Goal: Task Accomplishment & Management: Use online tool/utility

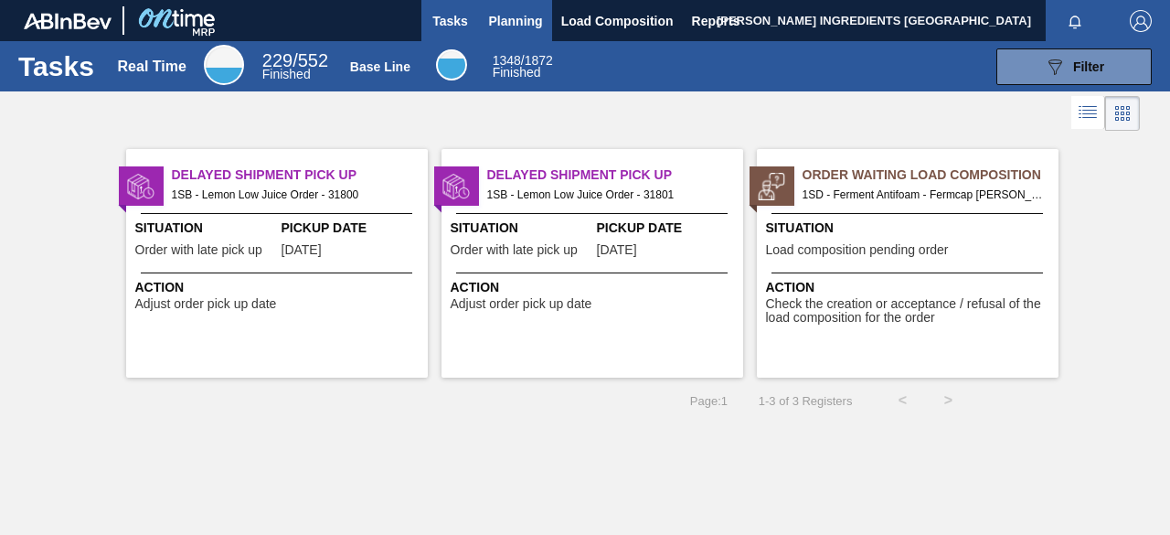
click at [512, 18] on span "Planning" at bounding box center [516, 21] width 54 height 22
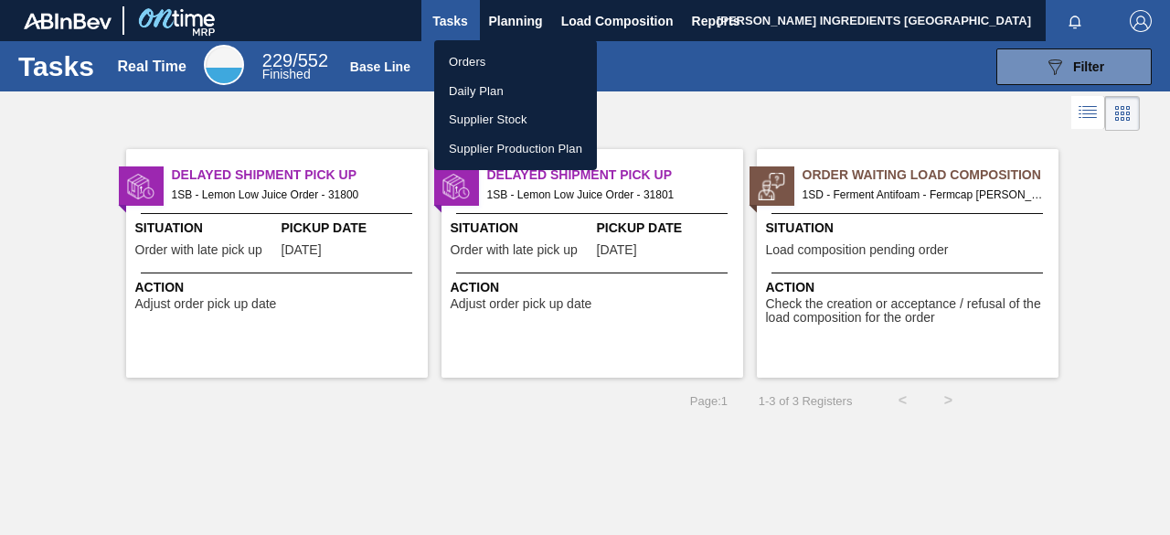
click at [472, 61] on li "Orders" at bounding box center [515, 62] width 163 height 29
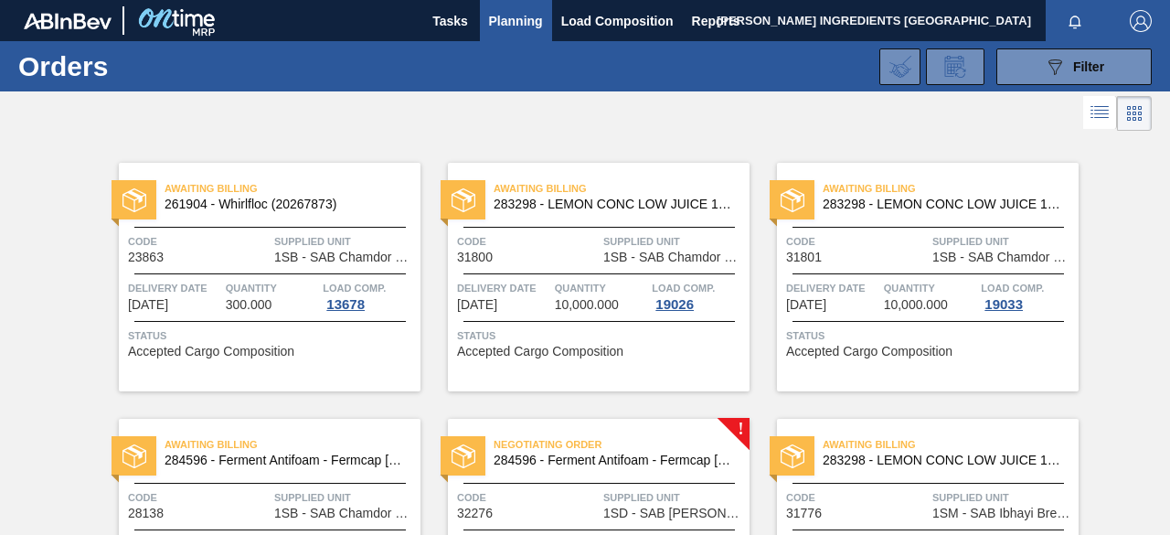
scroll to position [179, 0]
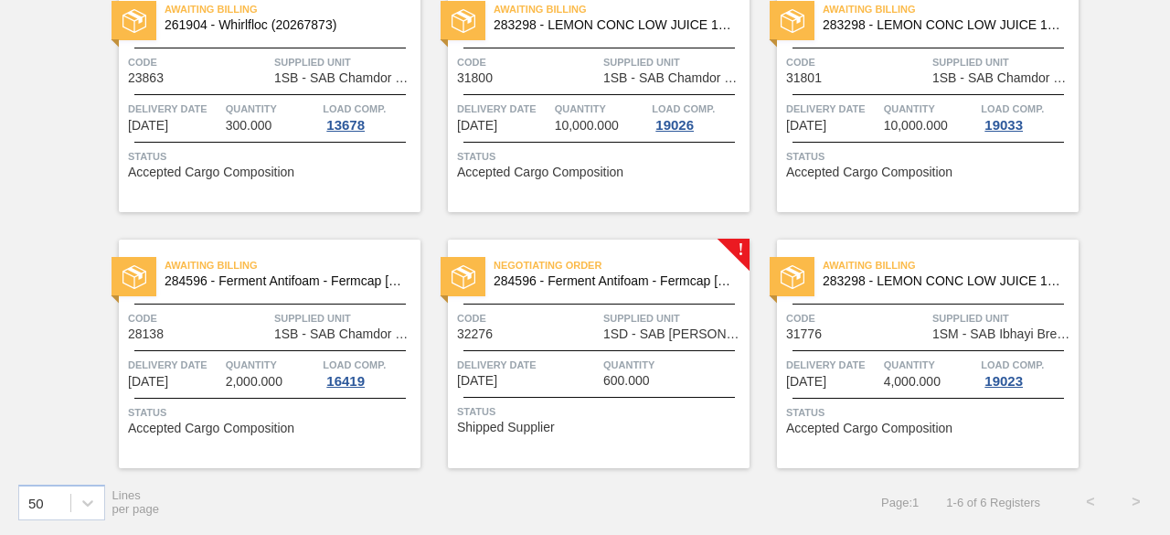
click at [590, 361] on span "Delivery Date" at bounding box center [528, 365] width 142 height 18
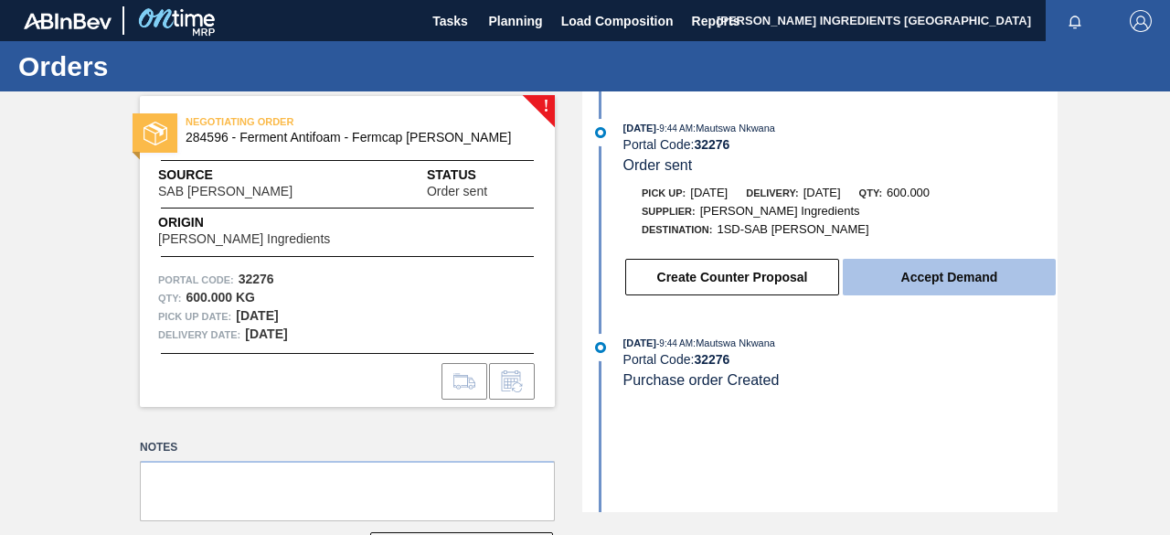
click at [946, 282] on button "Accept Demand" at bounding box center [949, 277] width 213 height 37
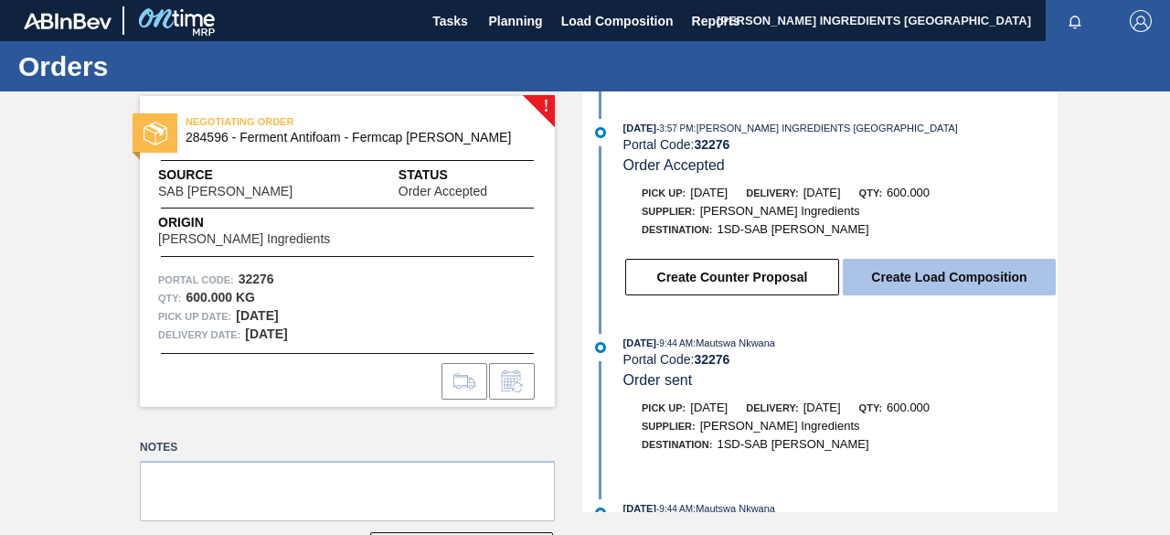
click at [916, 278] on button "Create Load Composition" at bounding box center [949, 277] width 213 height 37
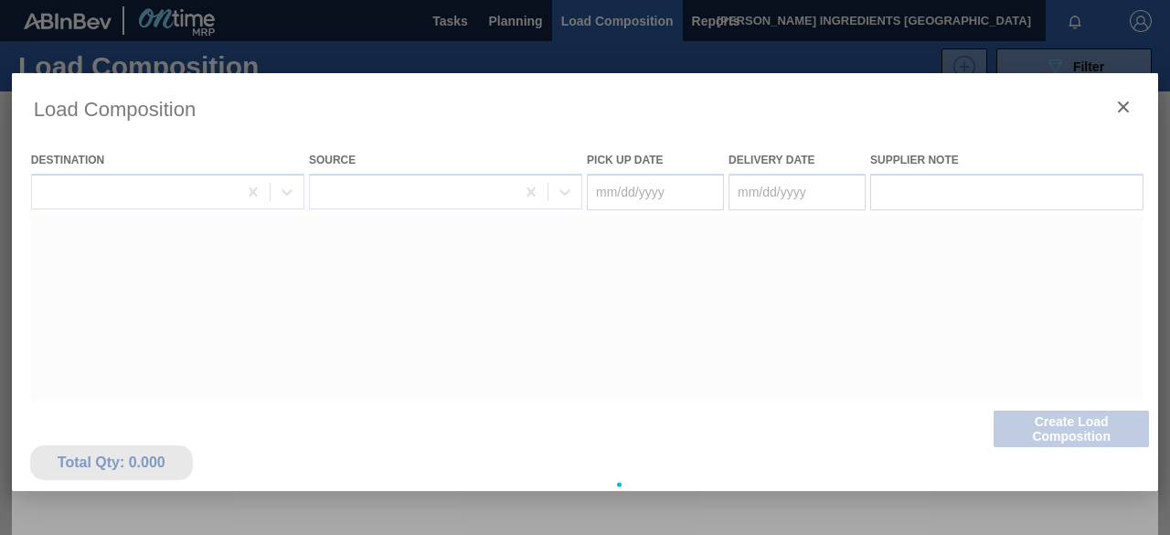
type Date "[DATE]"
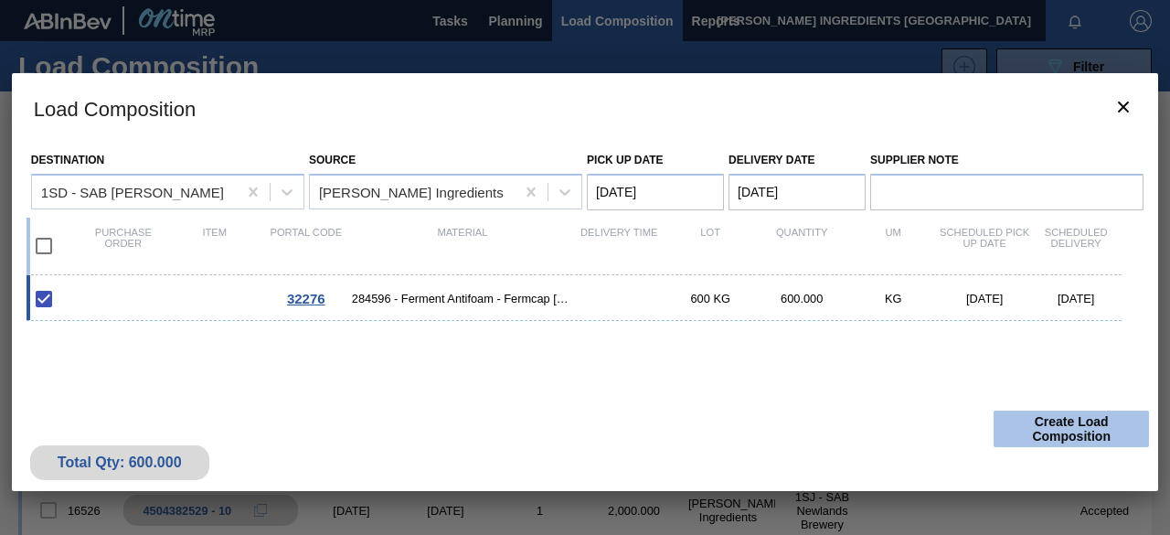
click at [1067, 432] on button "Create Load Composition" at bounding box center [1071, 428] width 155 height 37
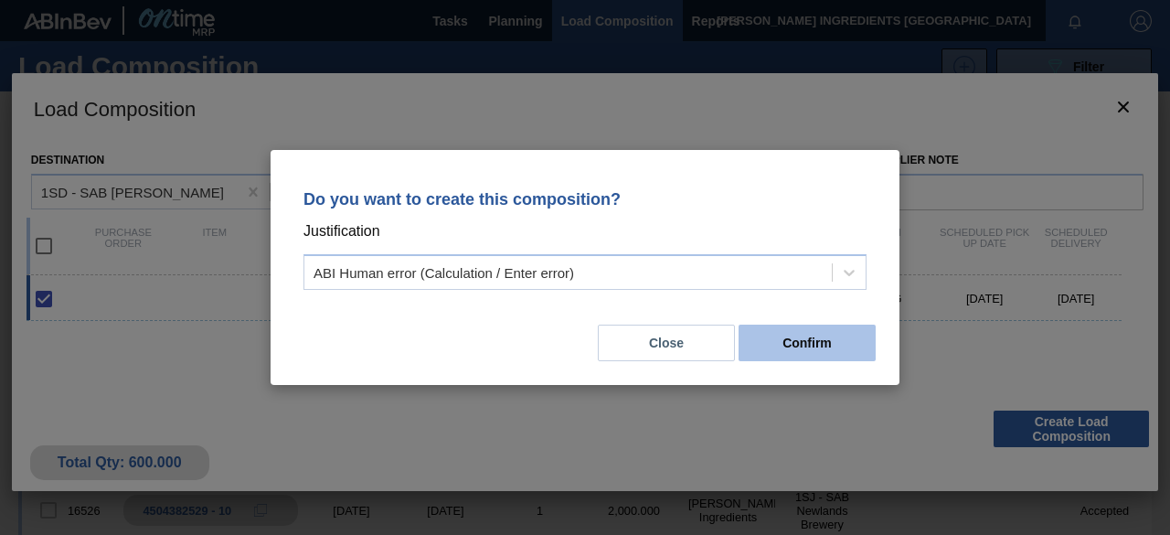
click at [818, 338] on button "Confirm" at bounding box center [807, 342] width 137 height 37
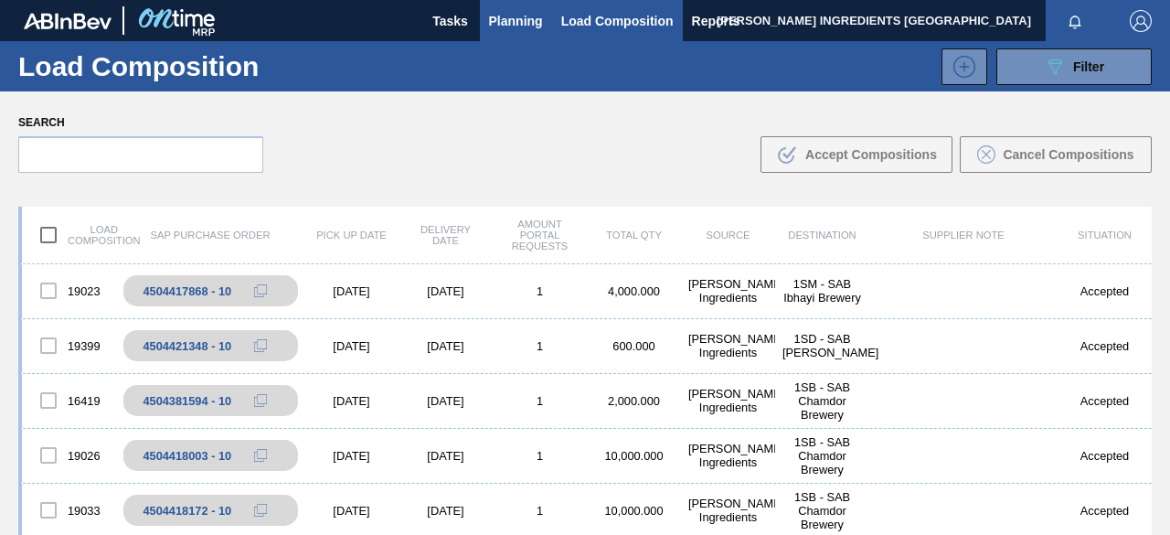
click at [526, 15] on span "Planning" at bounding box center [516, 21] width 54 height 22
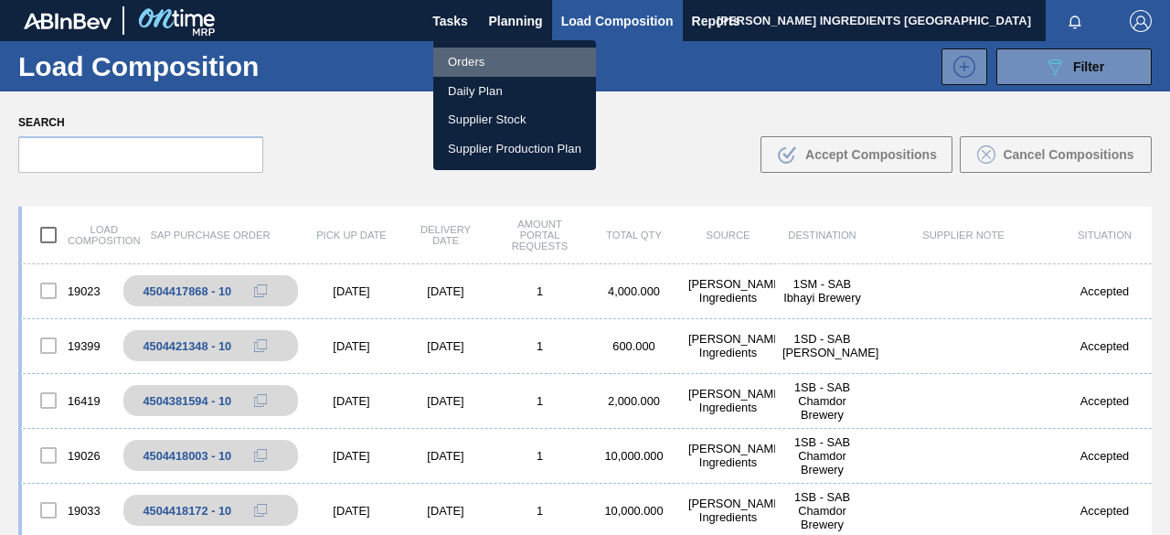
click at [472, 64] on li "Orders" at bounding box center [514, 62] width 163 height 29
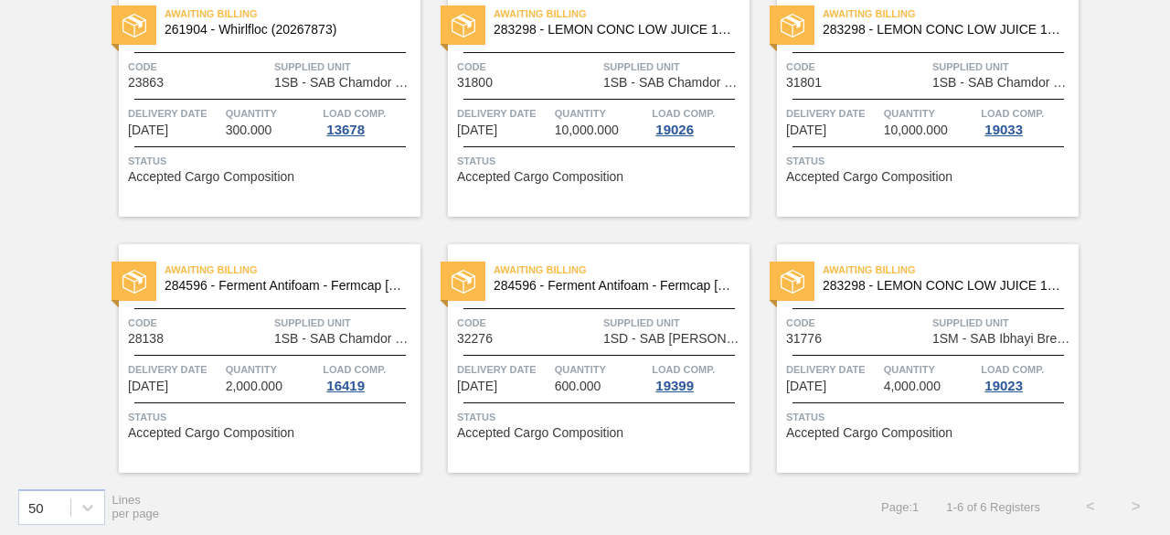
scroll to position [179, 0]
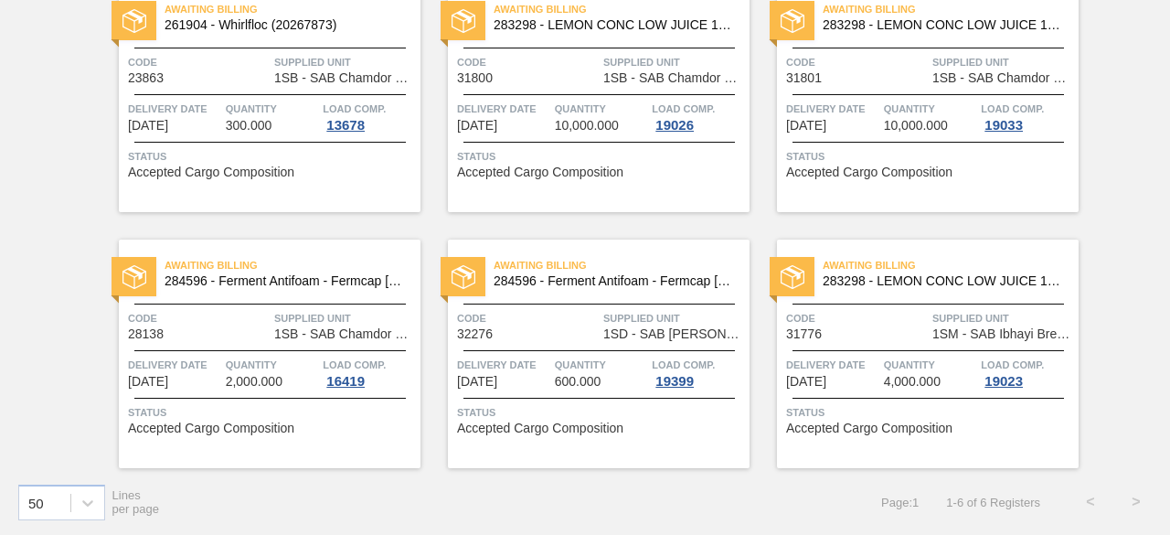
click at [552, 334] on div "Code 32276" at bounding box center [528, 325] width 142 height 32
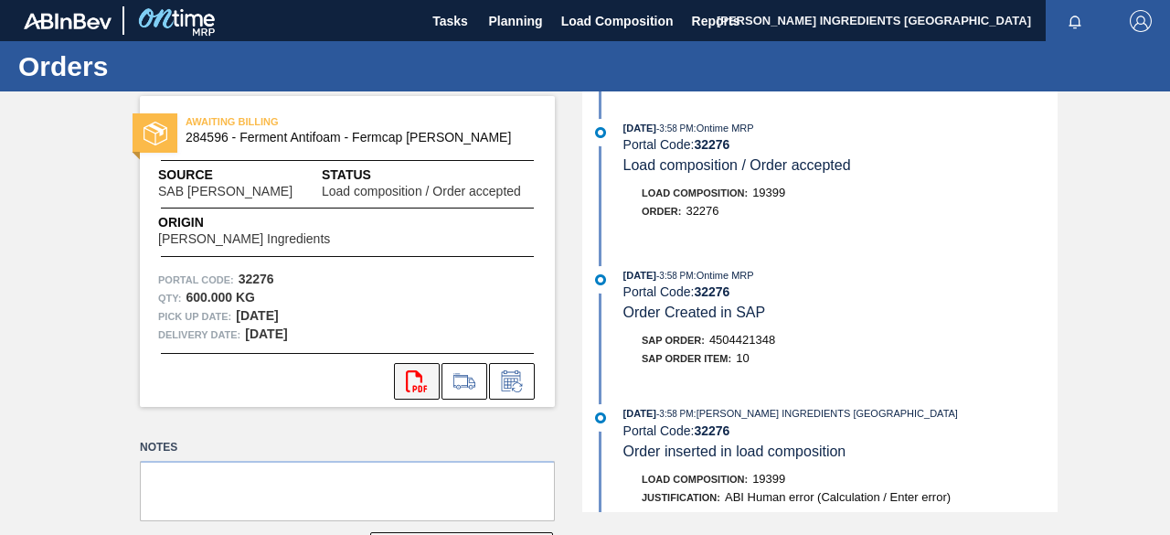
click at [421, 387] on icon "svg{fill:#ff0000}" at bounding box center [417, 381] width 22 height 22
